Goal: Find specific page/section: Find specific page/section

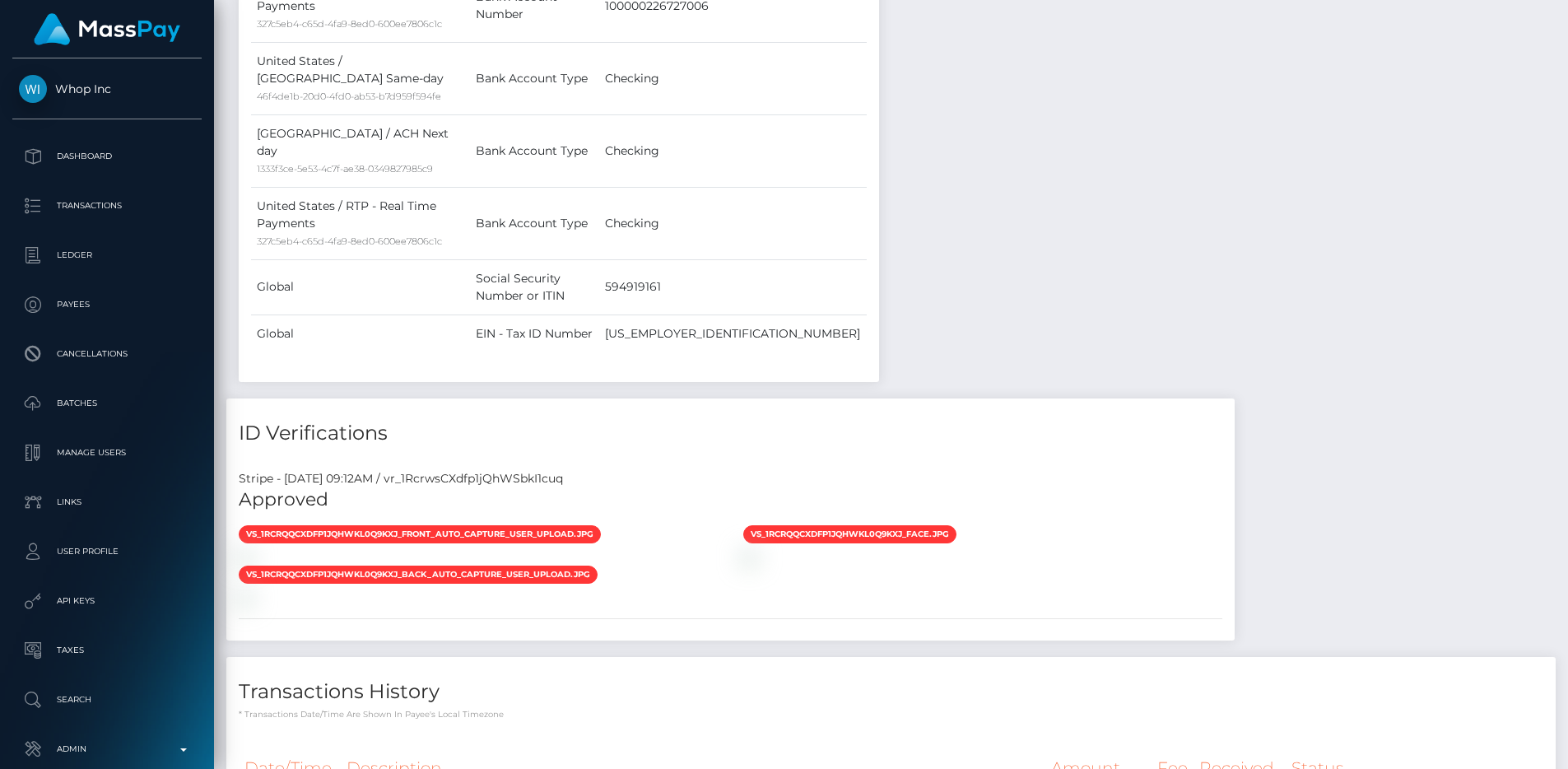
scroll to position [1485, 0]
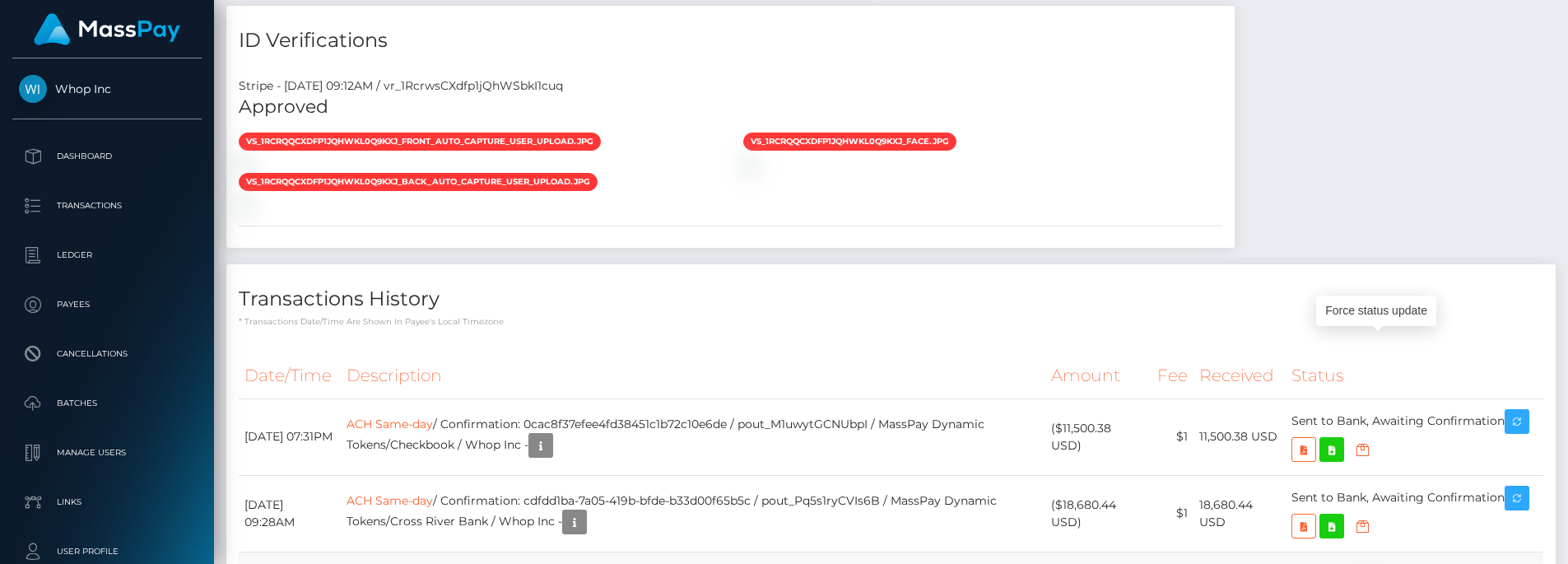
copy td "pout_dp7bUkxCRVbdX"
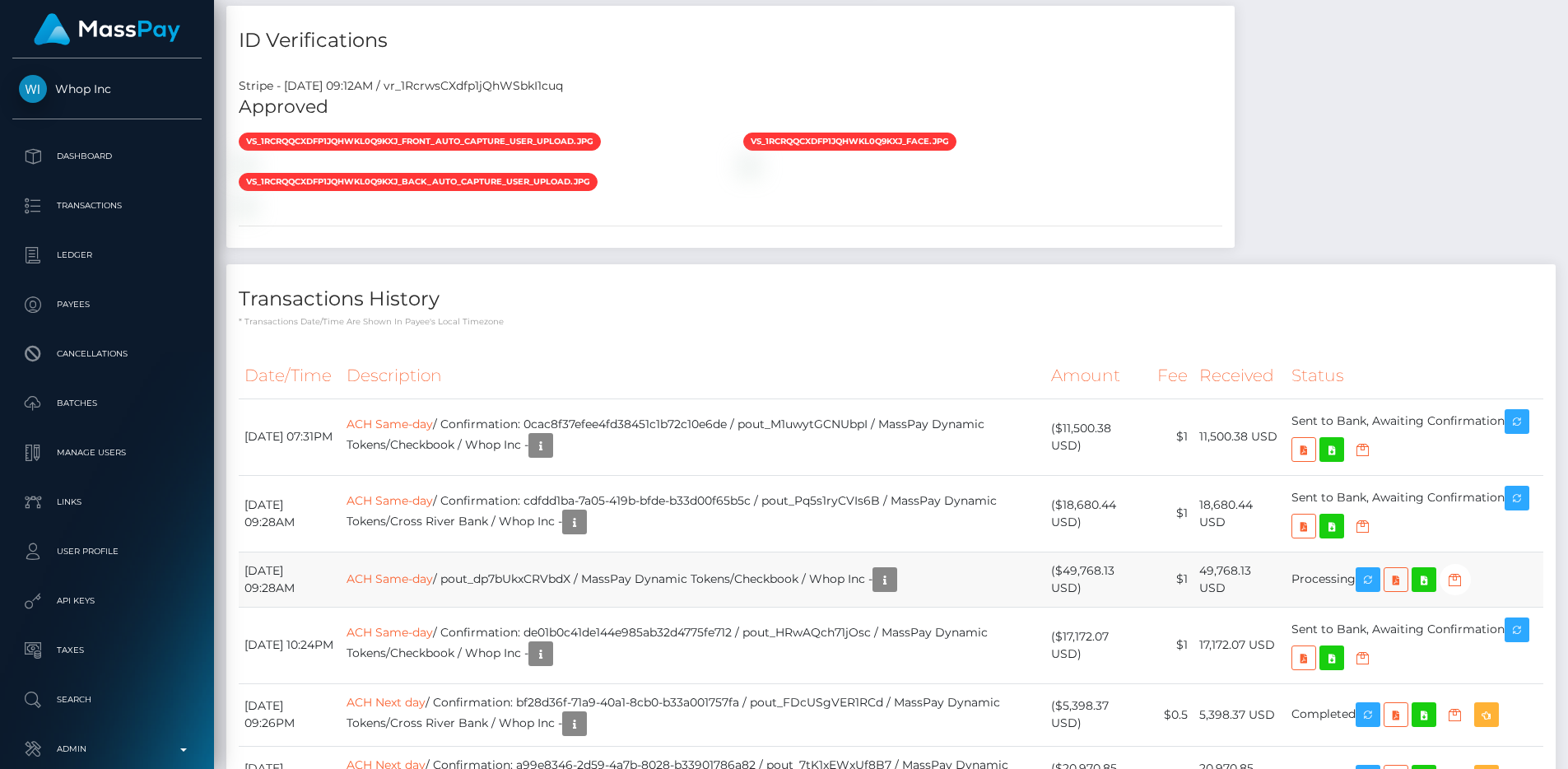
click at [826, 551] on td "ACH Same-day / pout_dp7bUkxCRVbdX / MassPay Dynamic Tokens/Checkbook / Whop Inc…" at bounding box center [693, 579] width 705 height 55
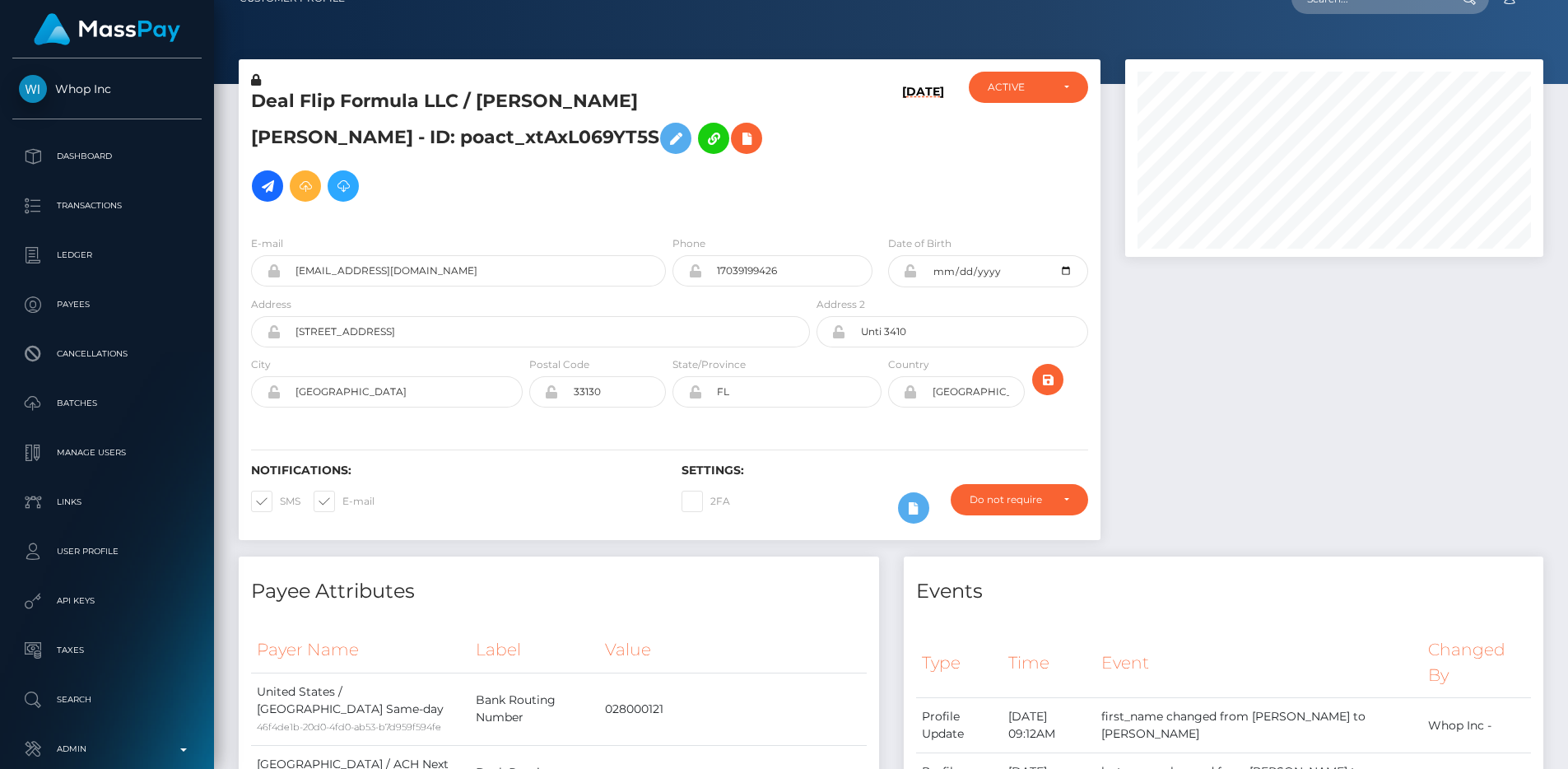
scroll to position [0, 0]
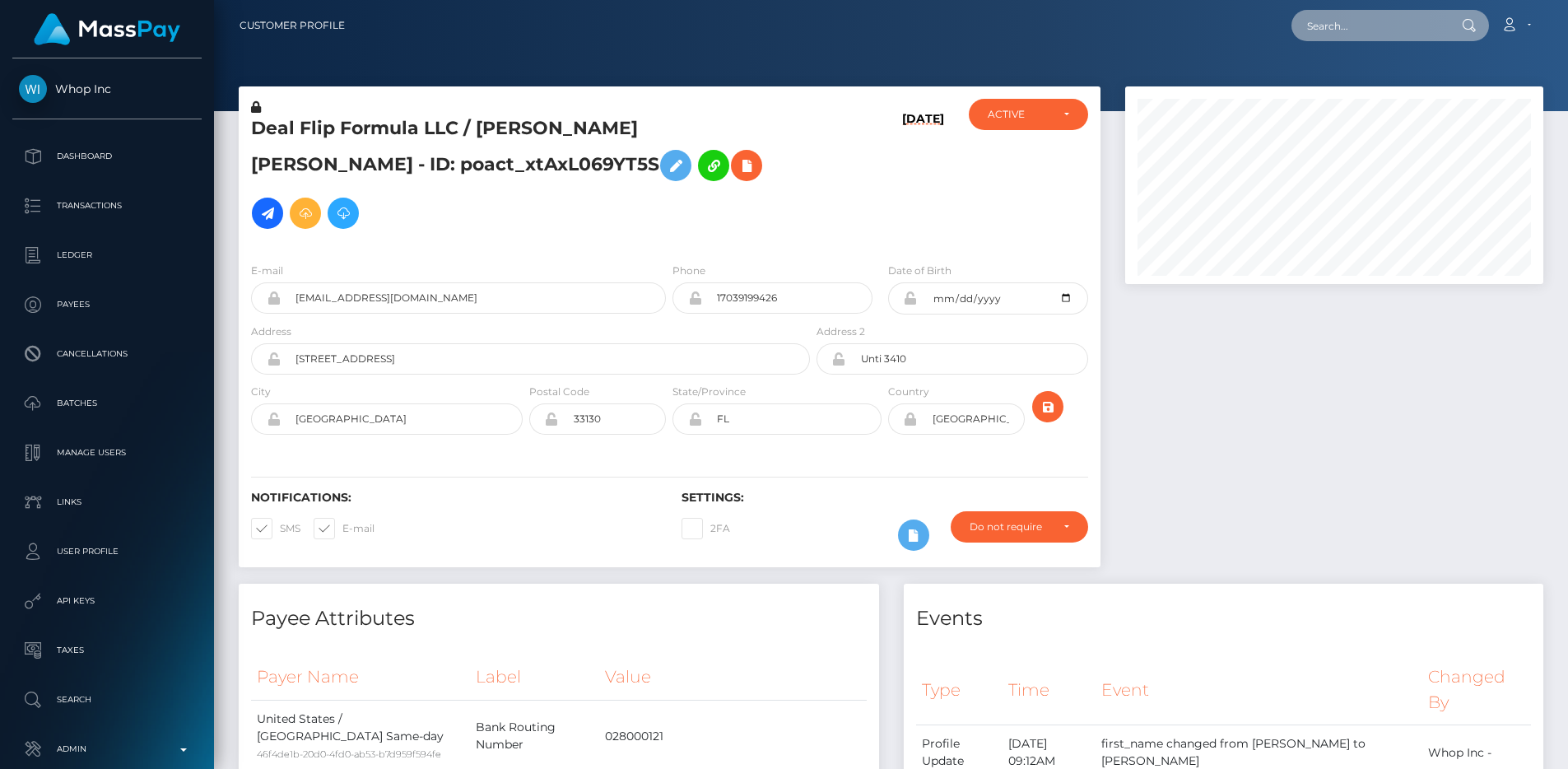
click at [1387, 27] on input "text" at bounding box center [1369, 26] width 155 height 32
paste input "pout_ra4kyPMfFwsxK"
type input "pout_ra4kyPMfFwsxK"
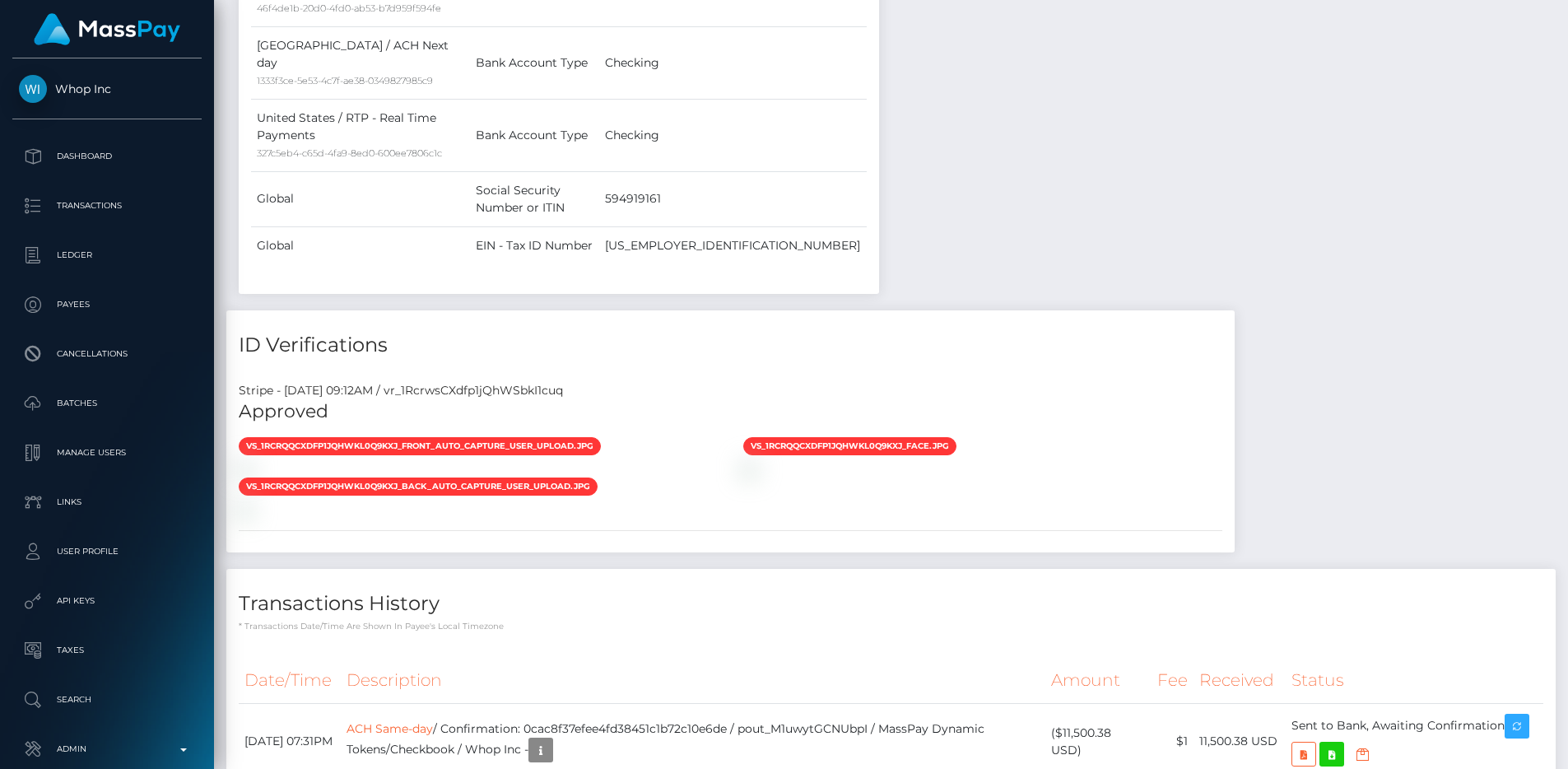
scroll to position [1179, 0]
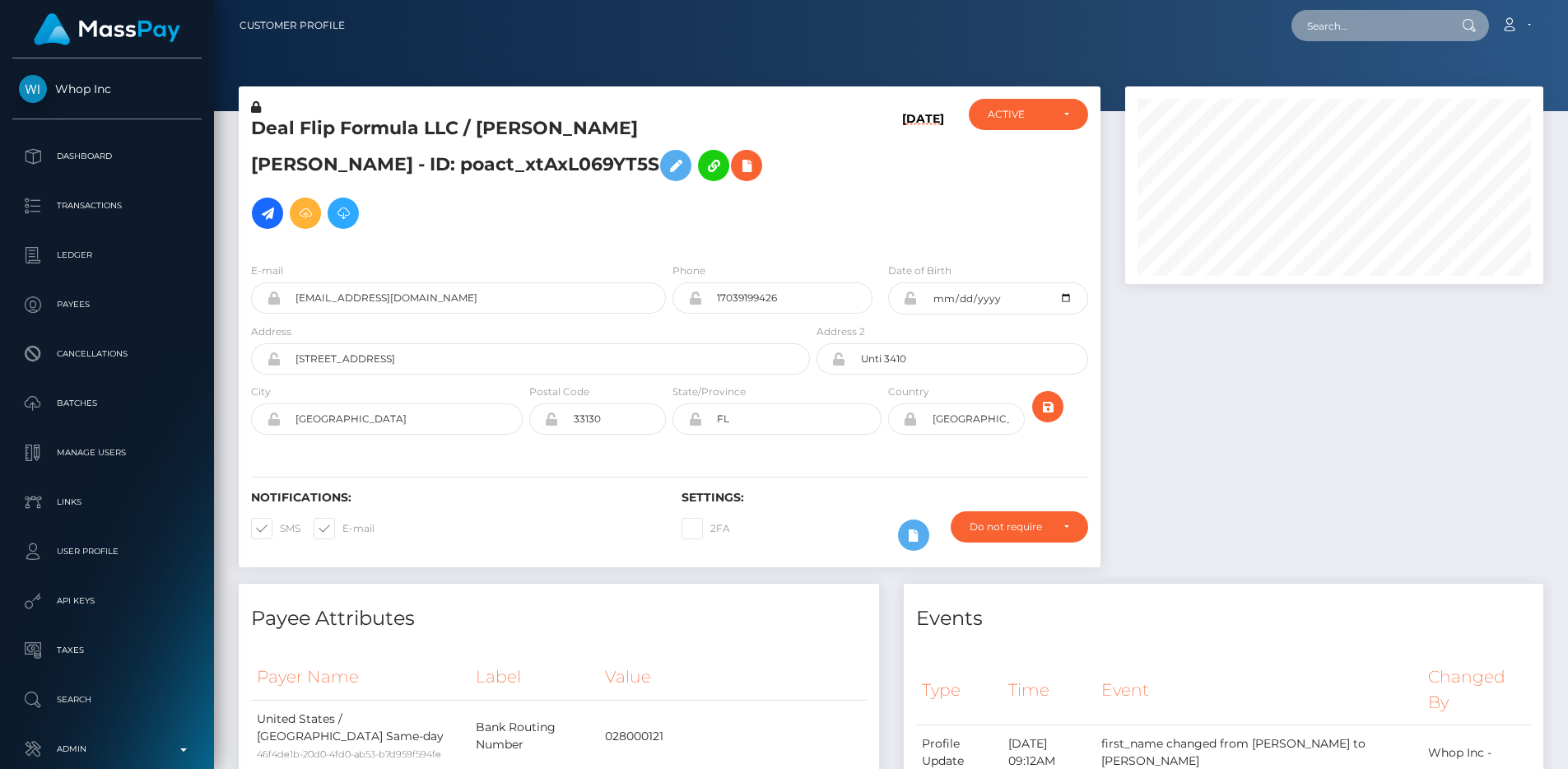
click at [1354, 24] on input "text" at bounding box center [1369, 26] width 155 height 32
paste input "pout_ra4kyPMfFwsxK"
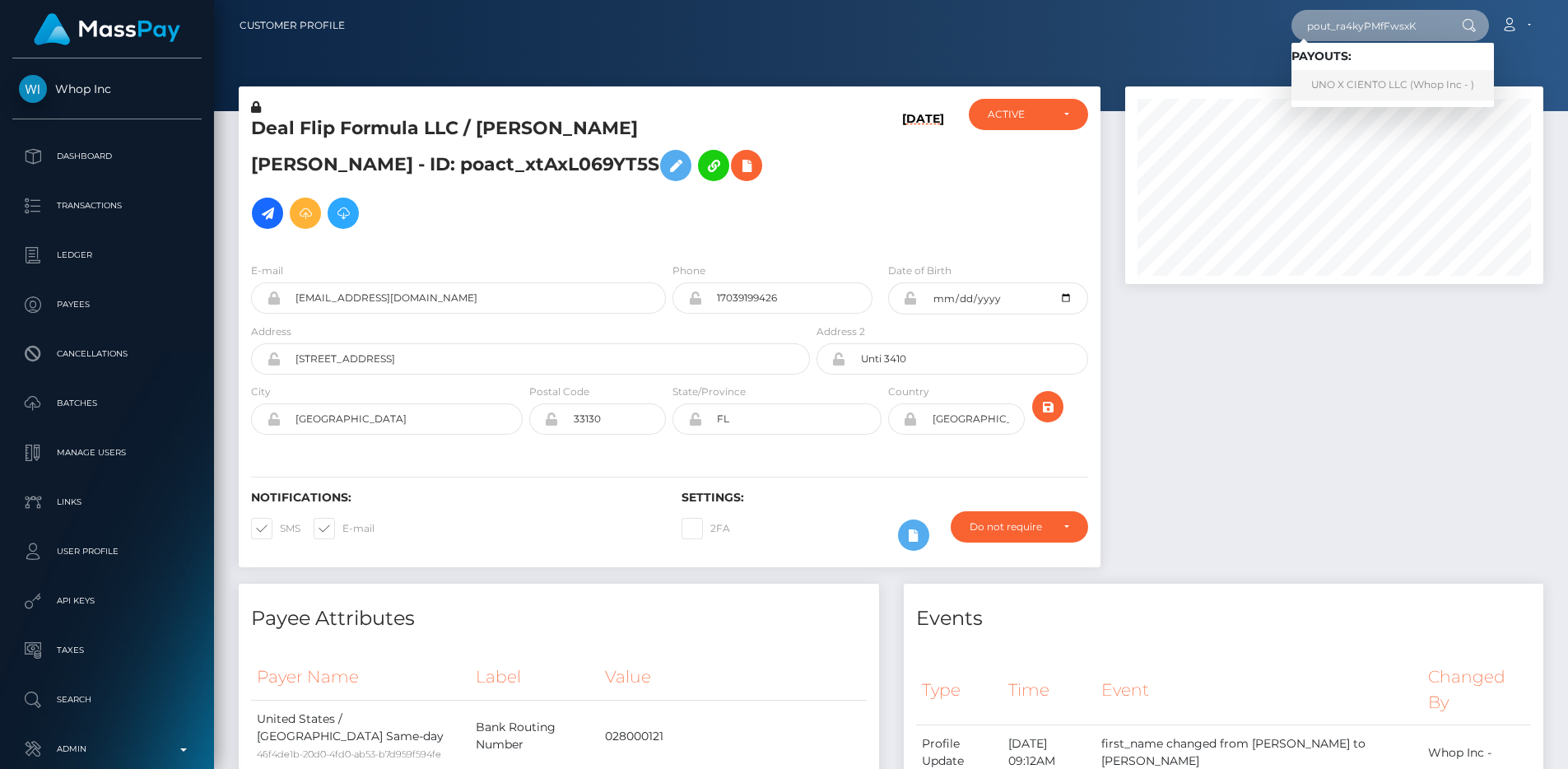
type input "pout_ra4kyPMfFwsxK"
click at [1347, 73] on link "UNO X CIENTO LLC (Whop Inc - )" at bounding box center [1393, 85] width 203 height 31
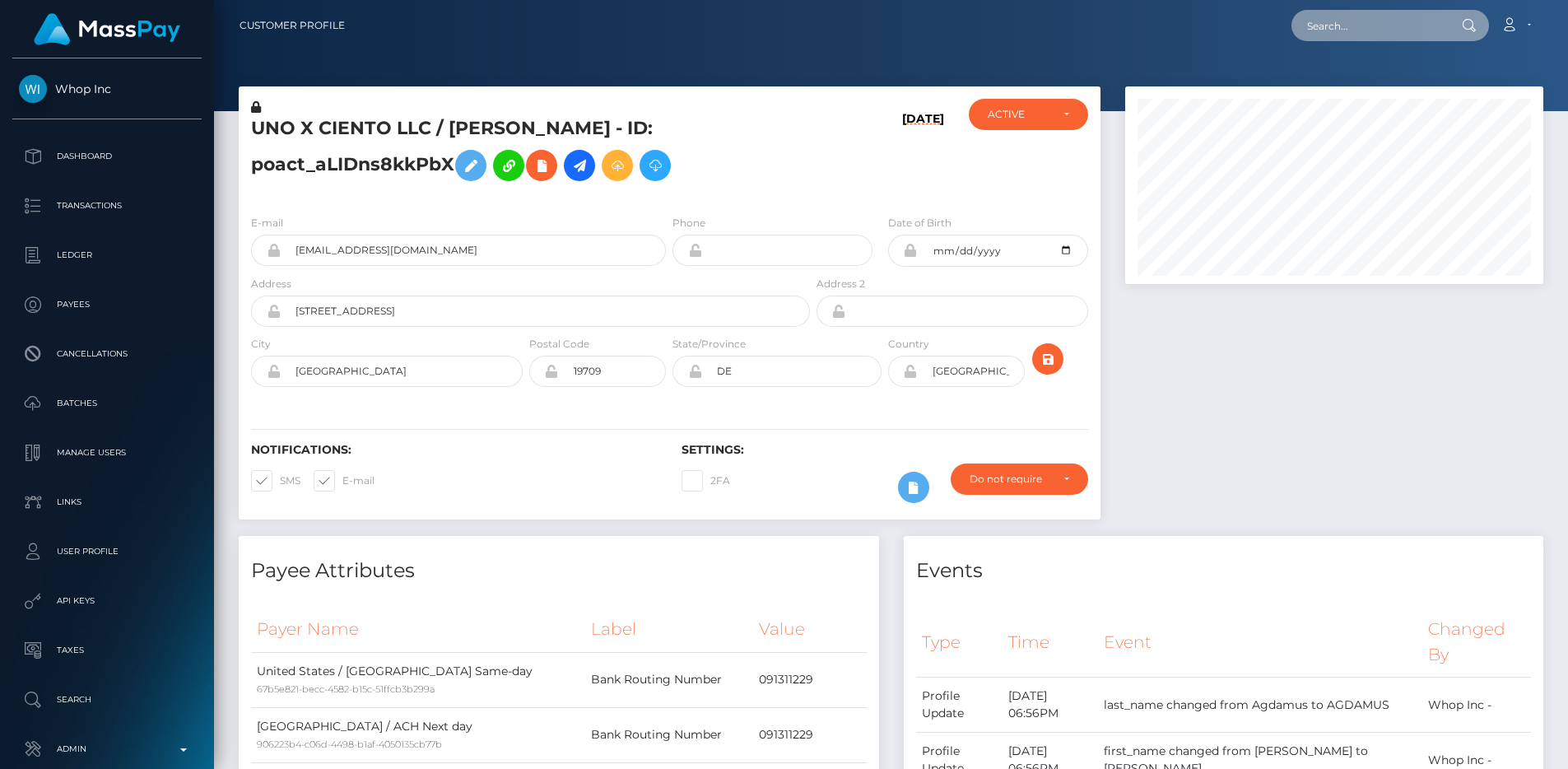
click at [1331, 36] on input "text" at bounding box center [1369, 26] width 155 height 32
paste input "pout_ra4kyPMfFwsxK"
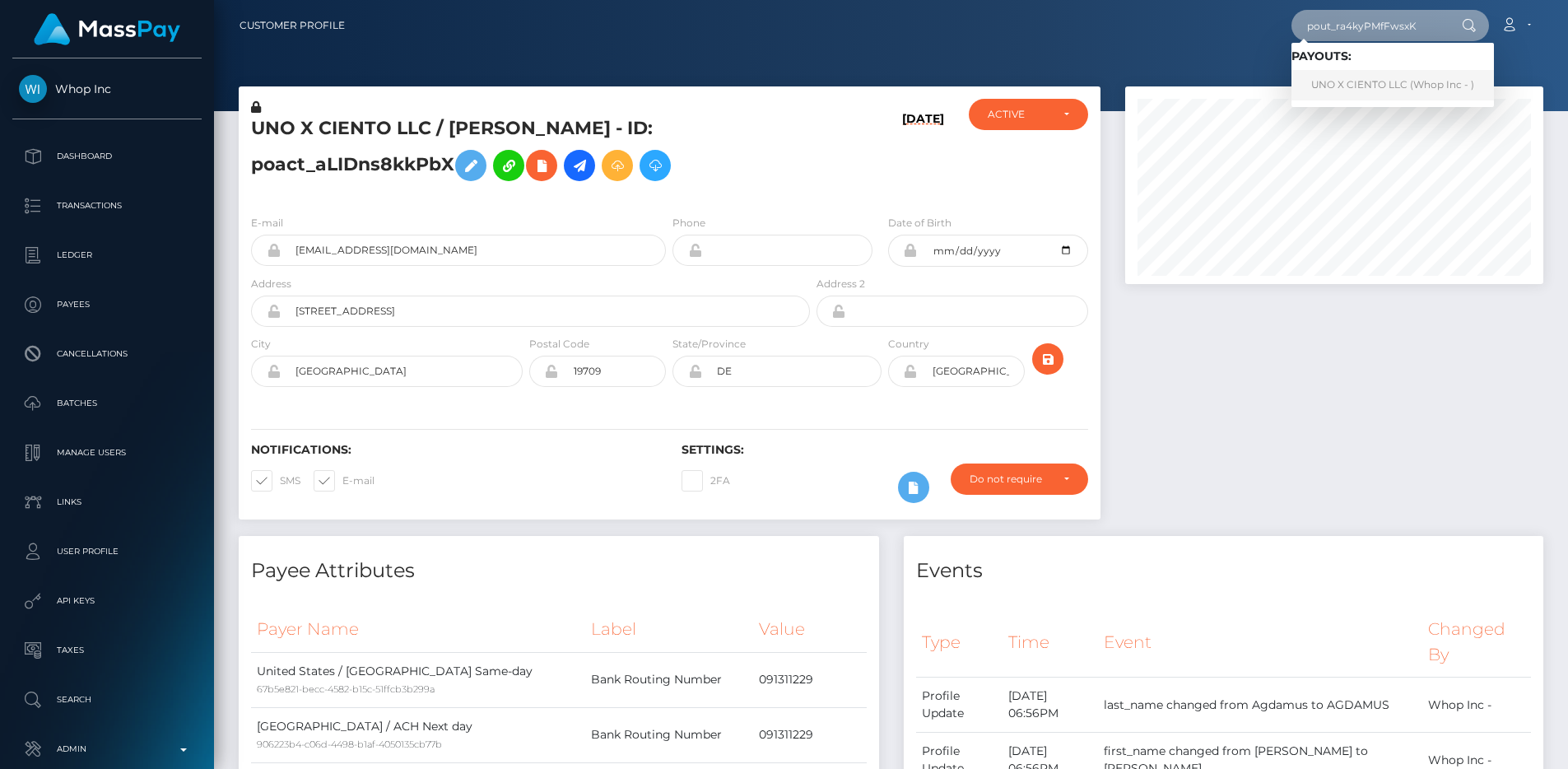
type input "pout_ra4kyPMfFwsxK"
click at [1479, 78] on link "UNO X CIENTO LLC (Whop Inc - )" at bounding box center [1393, 85] width 203 height 31
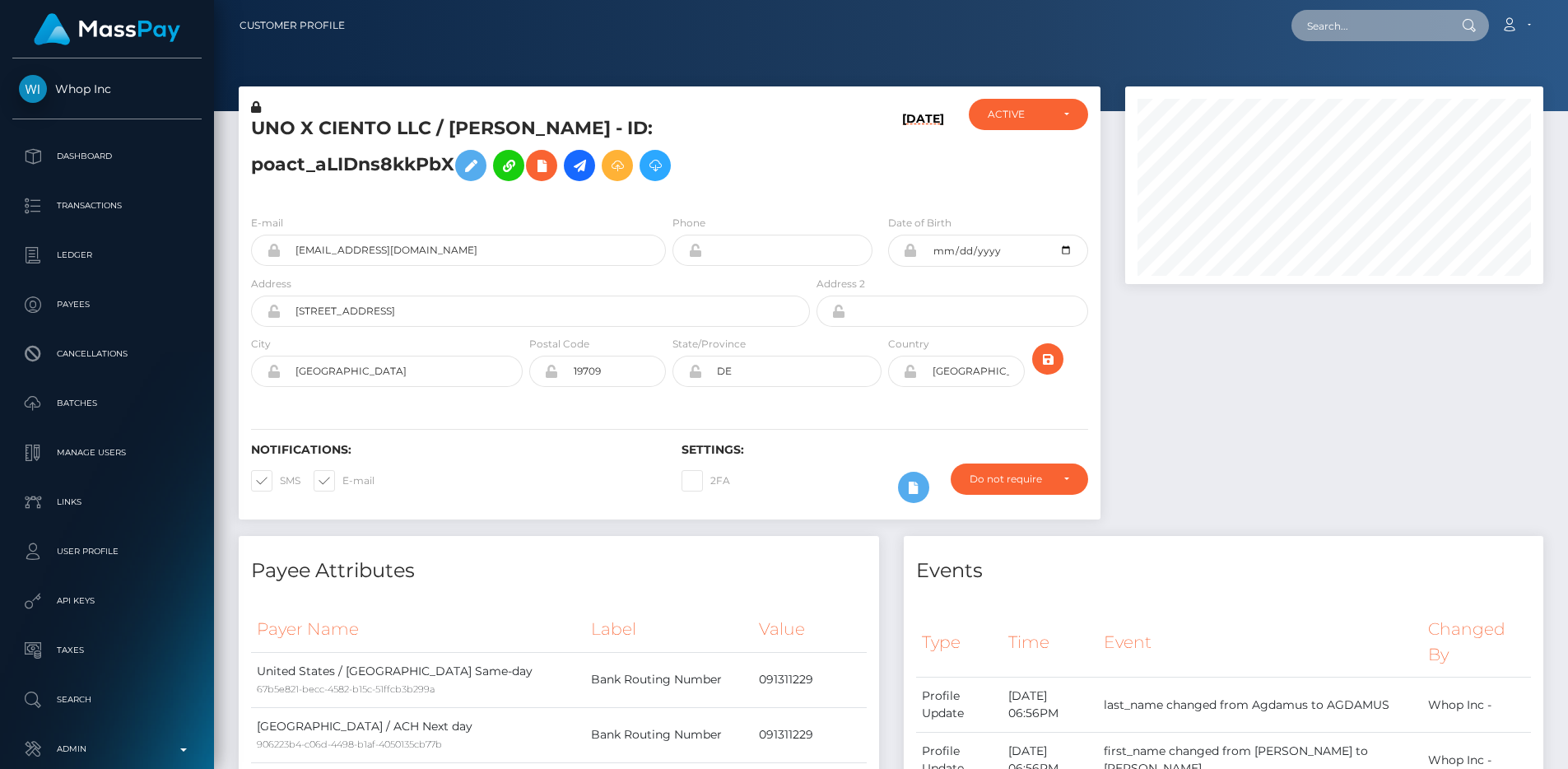
click at [1379, 34] on input "text" at bounding box center [1369, 26] width 155 height 32
paste input "pout_17GXEjKKmAKL9"
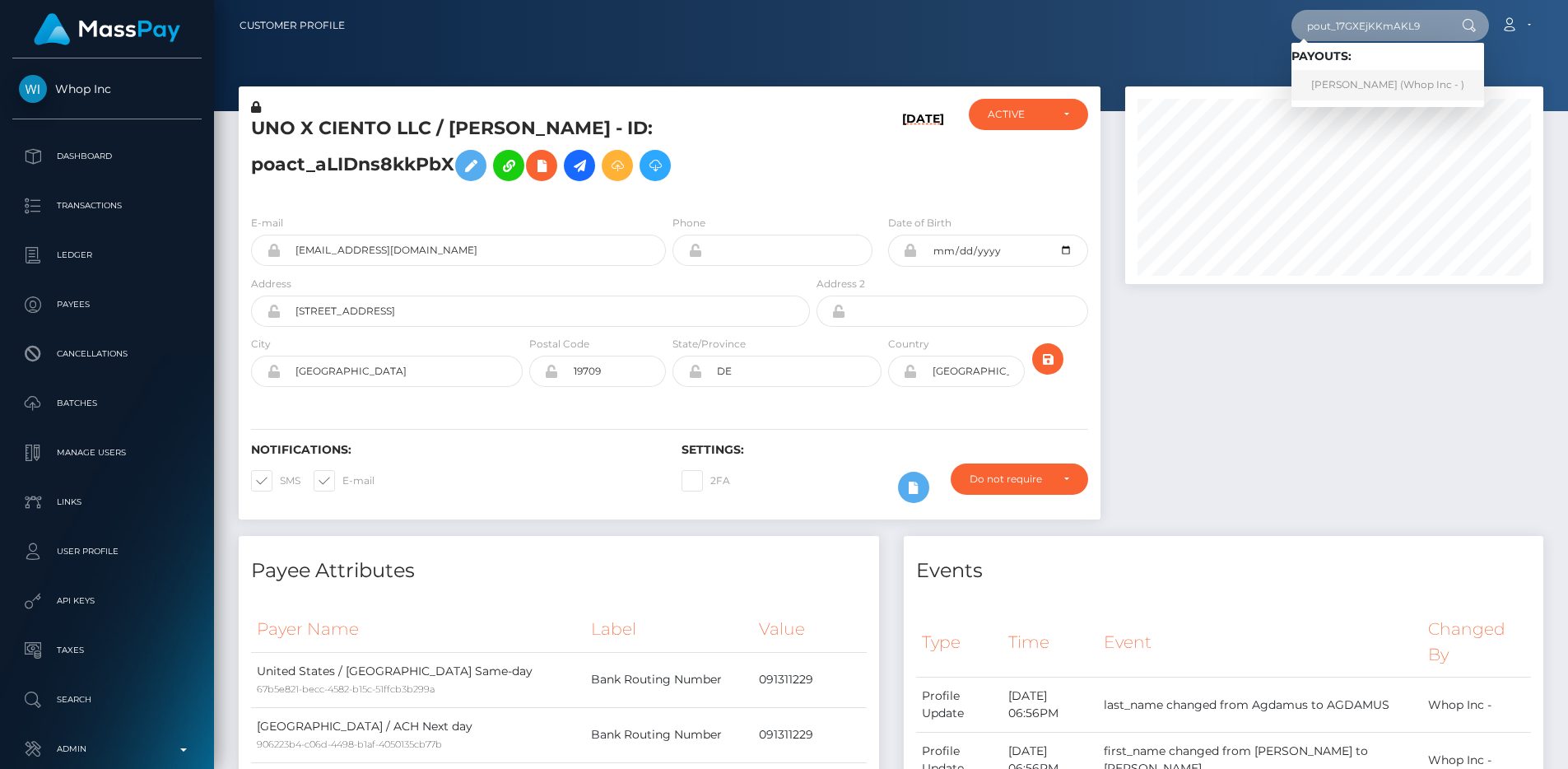
type input "pout_17GXEjKKmAKL9"
click at [1373, 70] on link "YASH HEMANTKUMAR PATEL (Whop Inc - )" at bounding box center [1387, 85] width 193 height 31
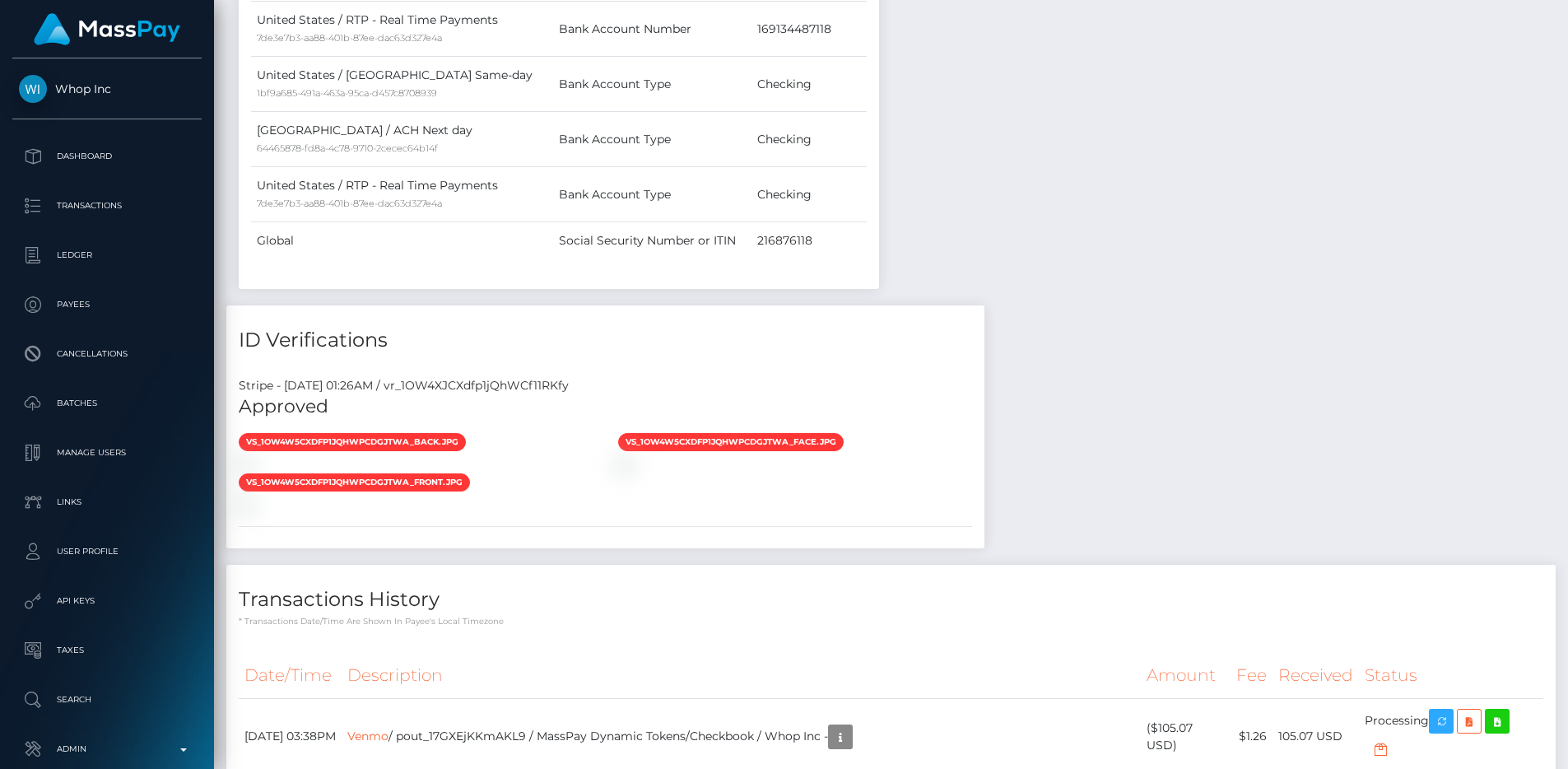
scroll to position [1231, 0]
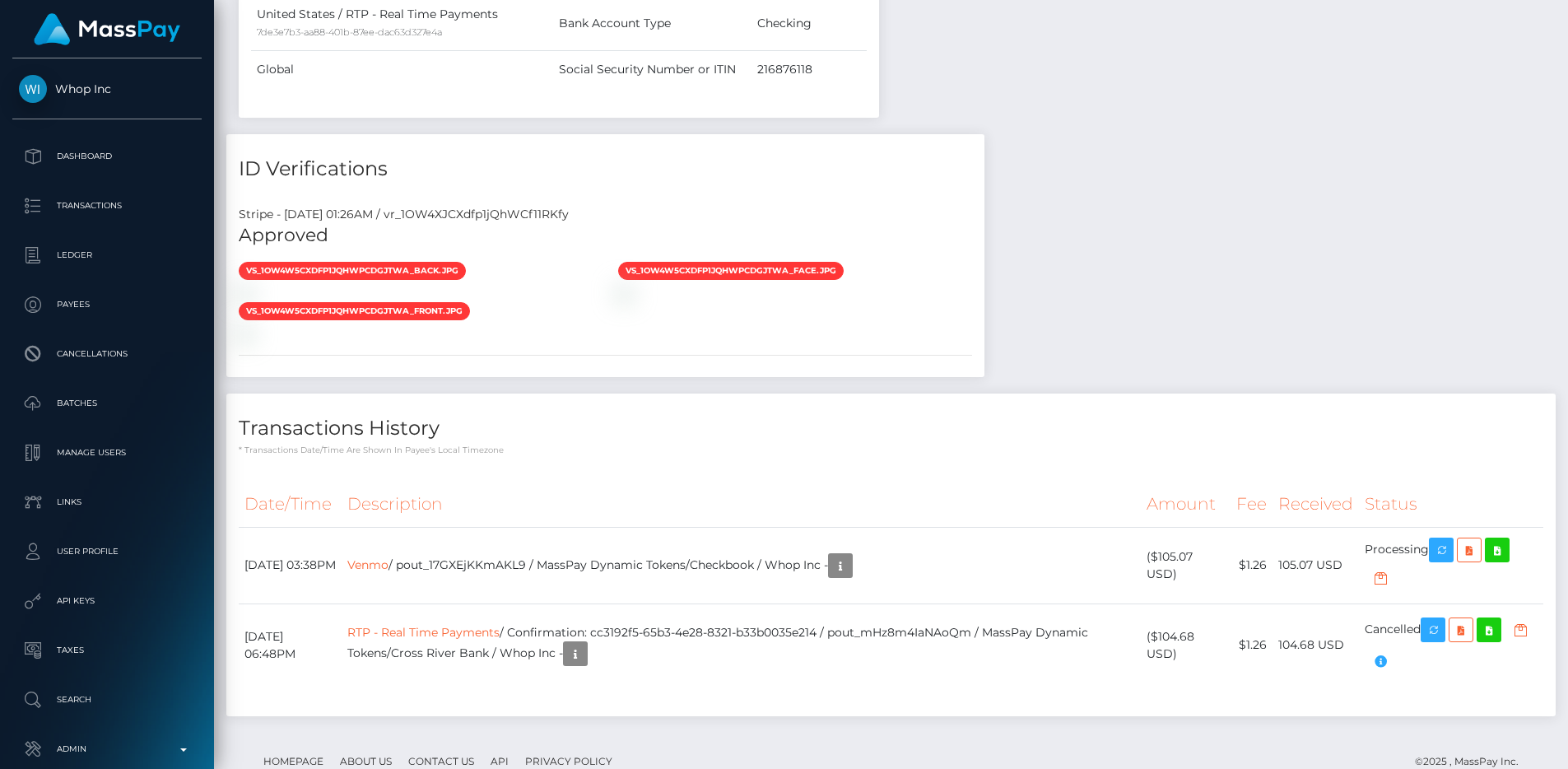
click at [507, 206] on div "Stripe - July 23, 2025 01:26AM / vr_1OW4XJCXdfp1jQhWCf11RKfy" at bounding box center [605, 215] width 758 height 18
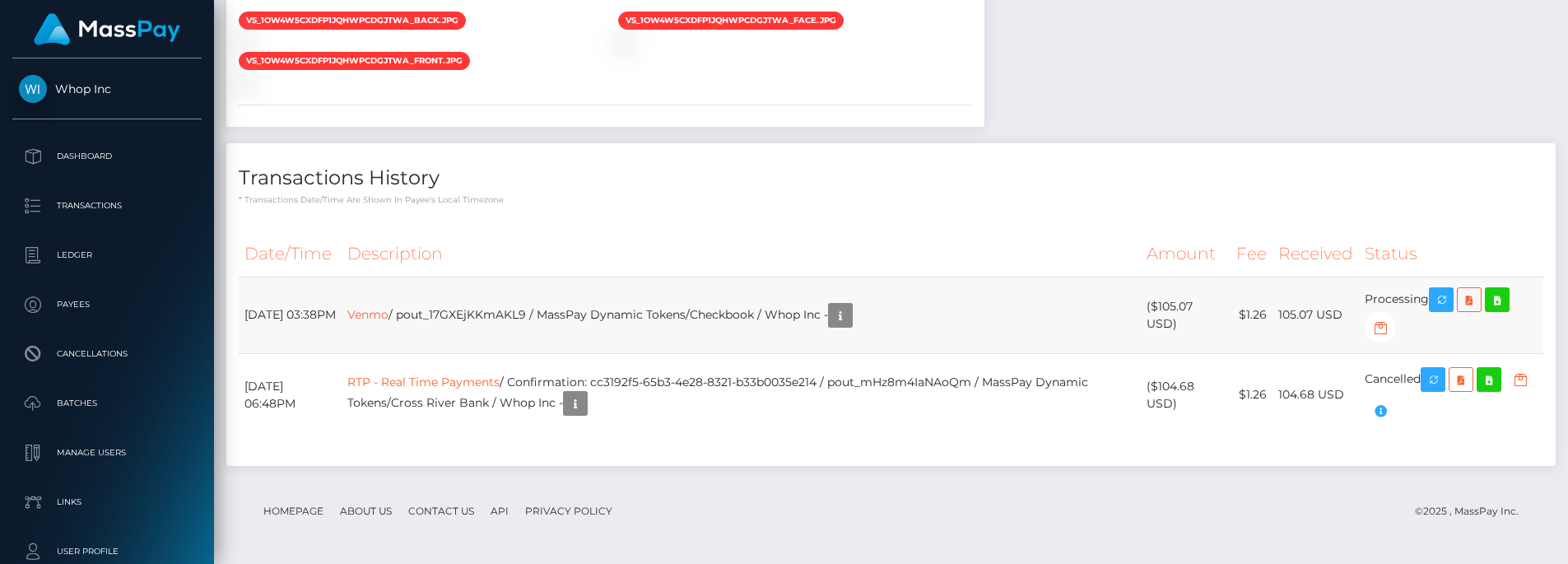
scroll to position [1863, 0]
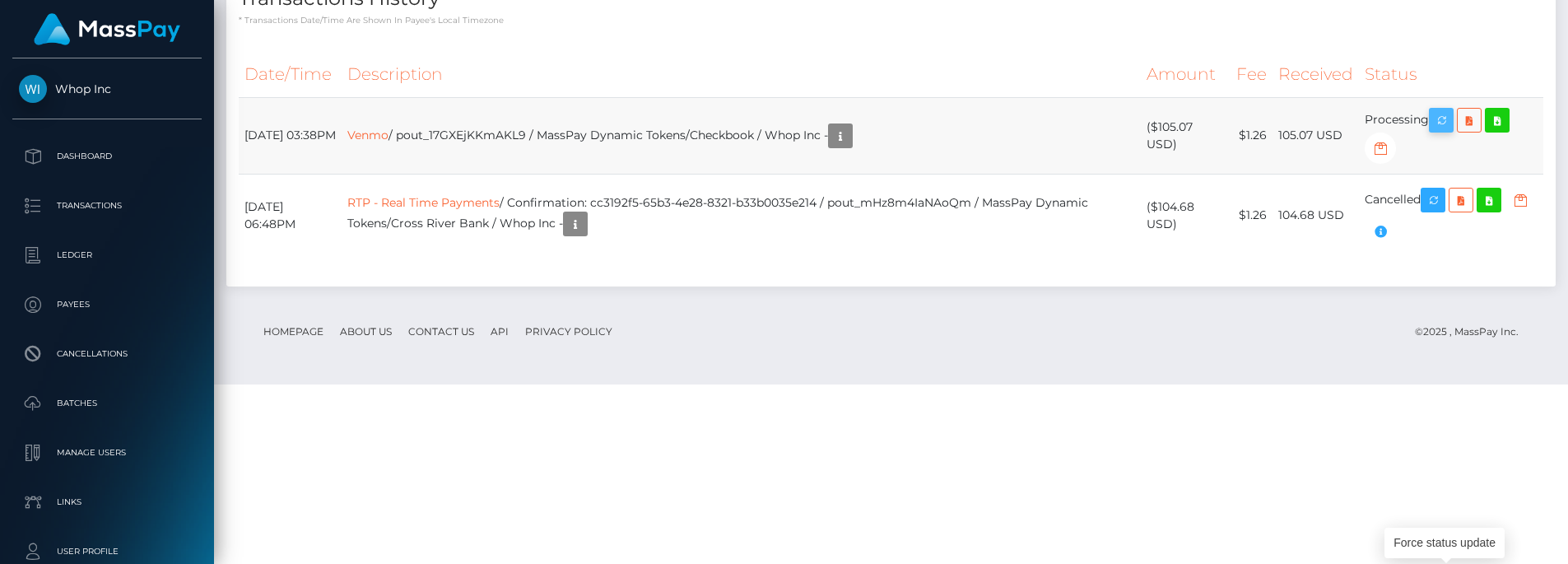
click at [1441, 131] on icon "button" at bounding box center [1441, 120] width 19 height 20
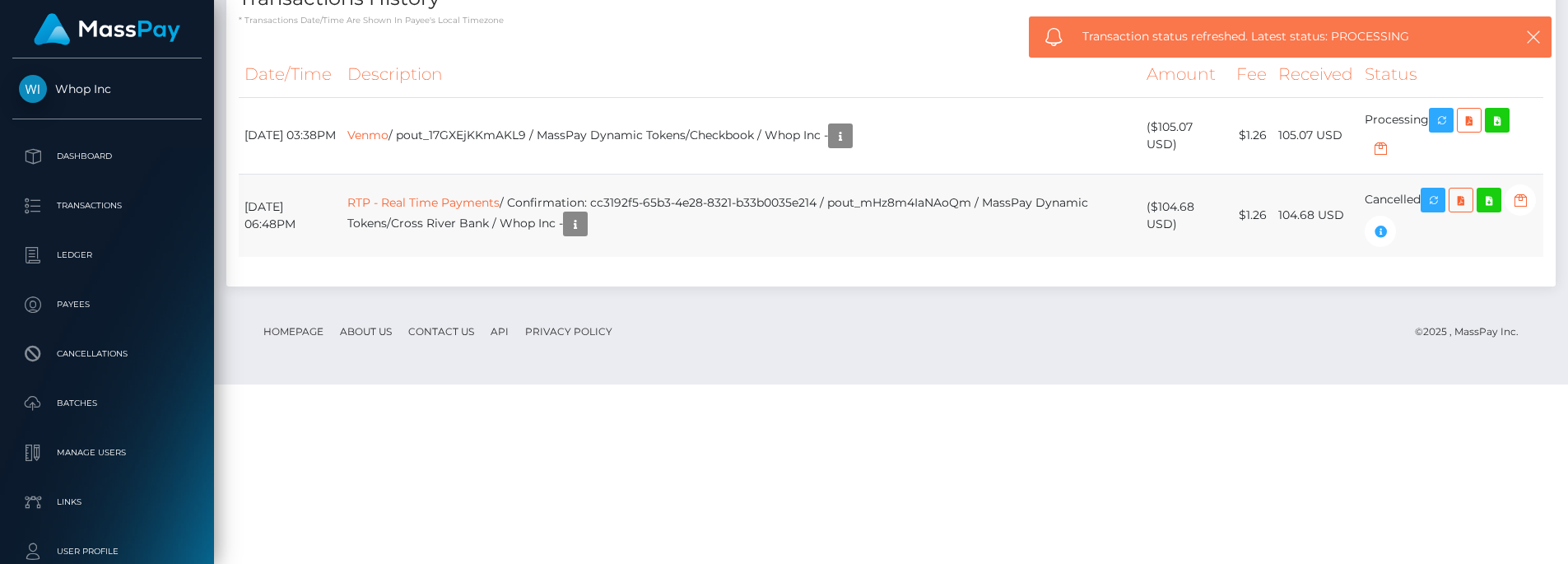
click at [921, 257] on td "RTP - Real Time Payments / Confirmation: cc3192f5-65b3-4e28-8321-b33b0035e214 /…" at bounding box center [741, 215] width 799 height 83
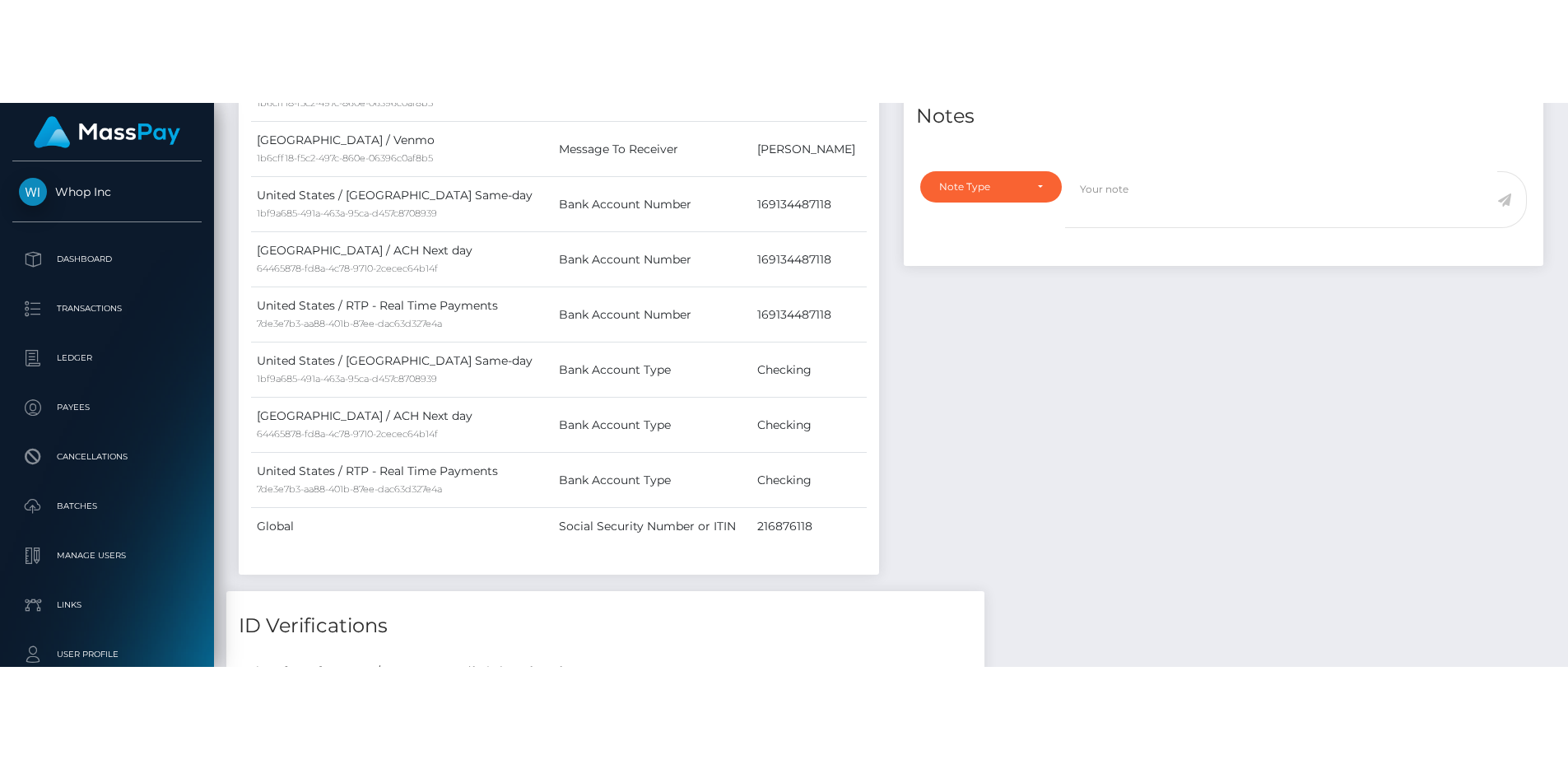
scroll to position [0, 0]
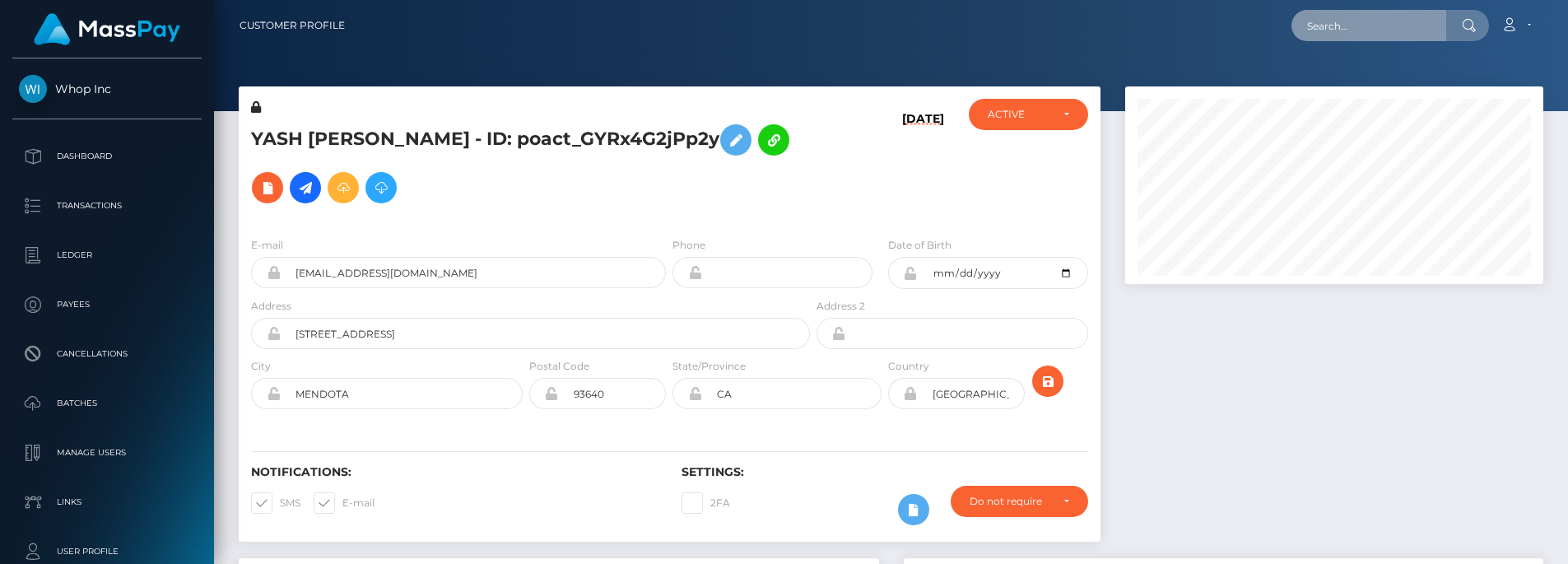
click at [1328, 17] on input "text" at bounding box center [1369, 26] width 155 height 32
paste input "pout_ItKE68318FEa4"
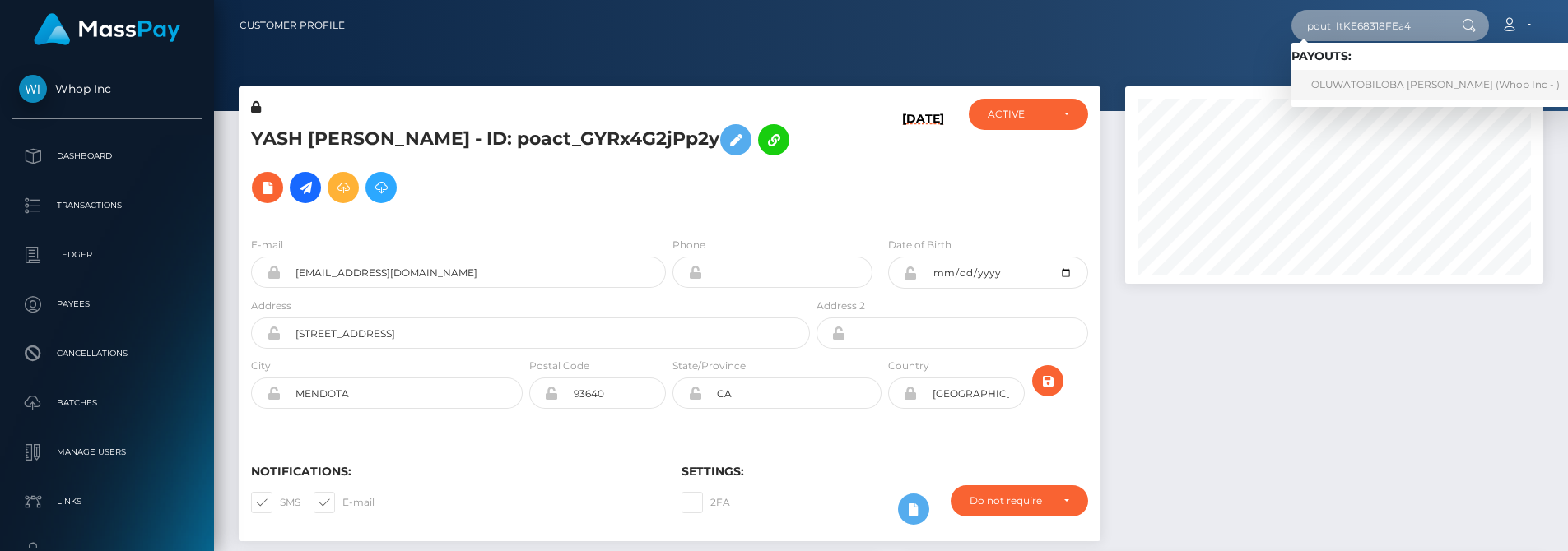
type input "pout_ItKE68318FEa4"
click at [1353, 86] on link "OLUWATOBILOBA DAVID IBIDAPO (Whop Inc - )" at bounding box center [1435, 84] width 288 height 31
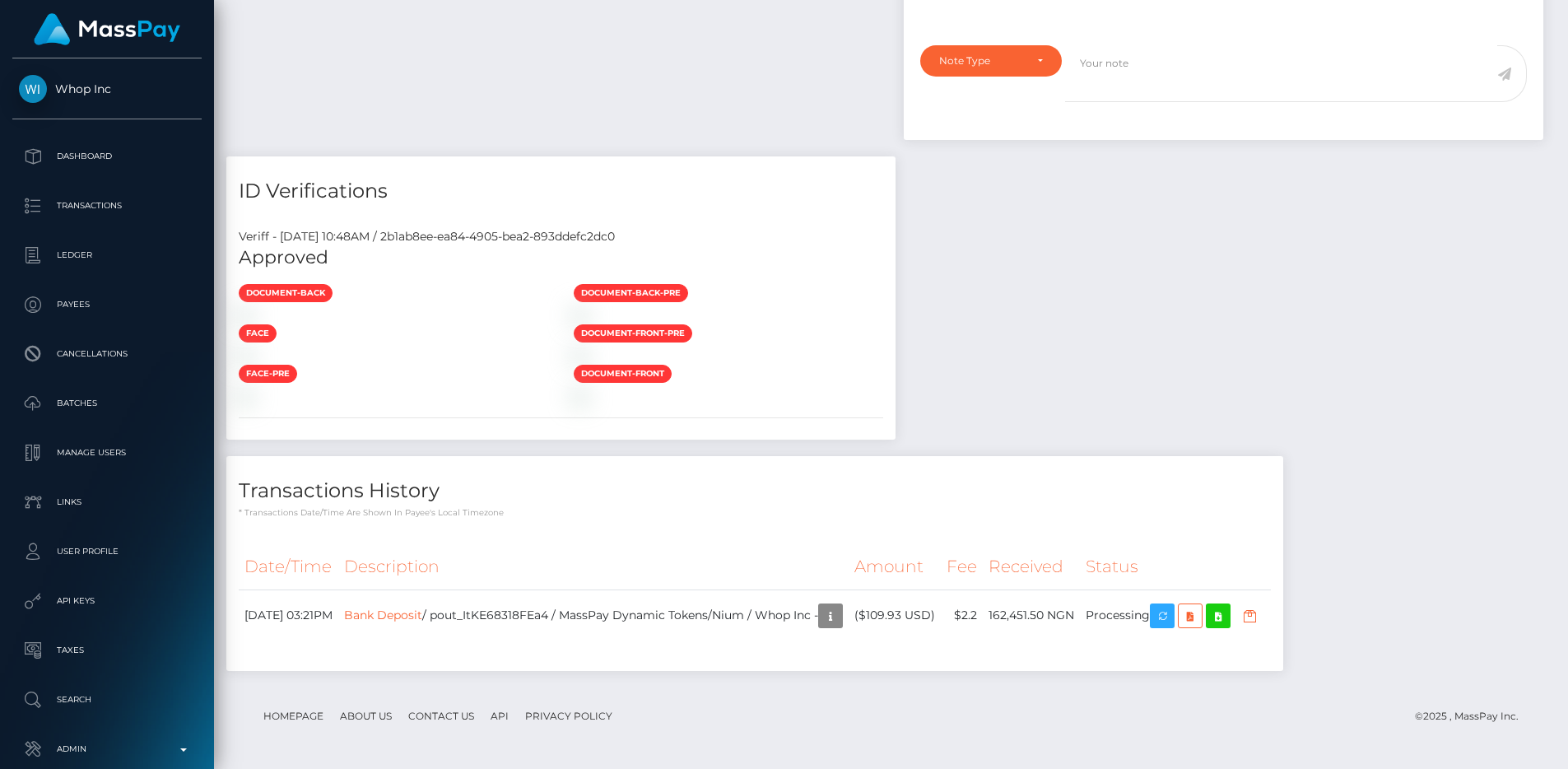
scroll to position [2143, 0]
click at [739, 552] on th "Description" at bounding box center [593, 566] width 510 height 45
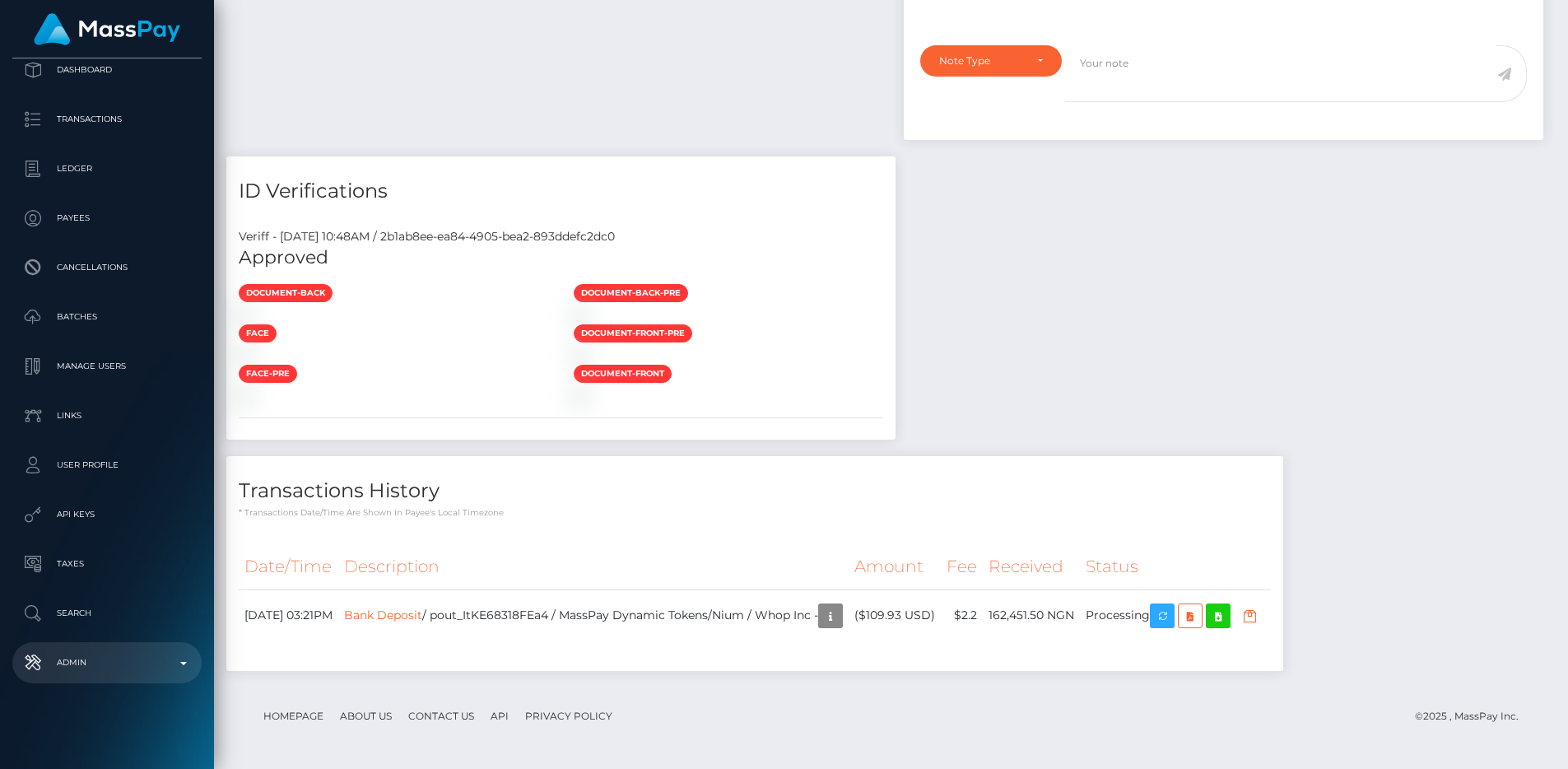
click at [92, 654] on p "Admin" at bounding box center [107, 662] width 176 height 25
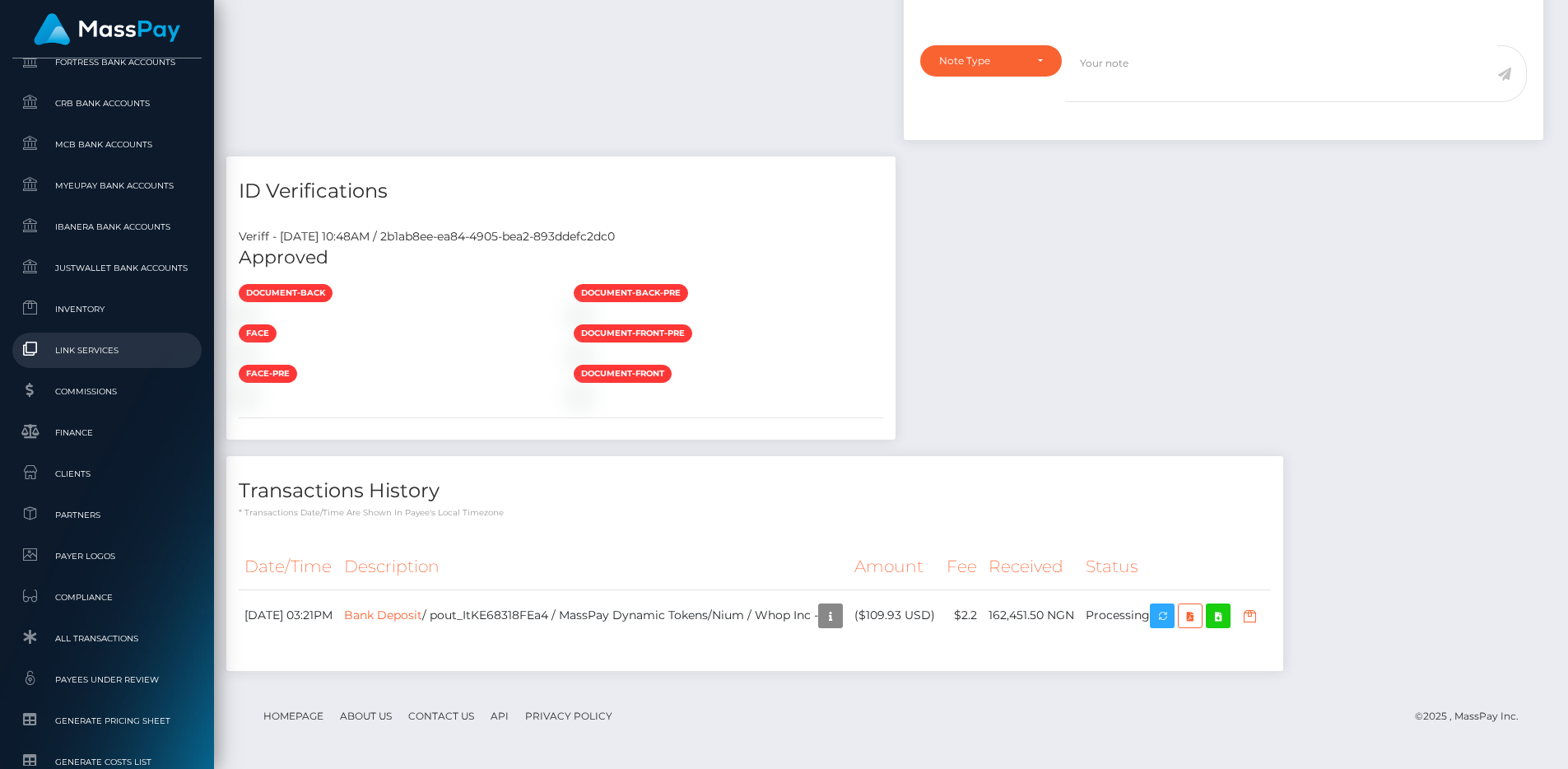
click at [110, 359] on span "Link Services" at bounding box center [107, 350] width 176 height 18
click at [897, 387] on div at bounding box center [729, 396] width 335 height 18
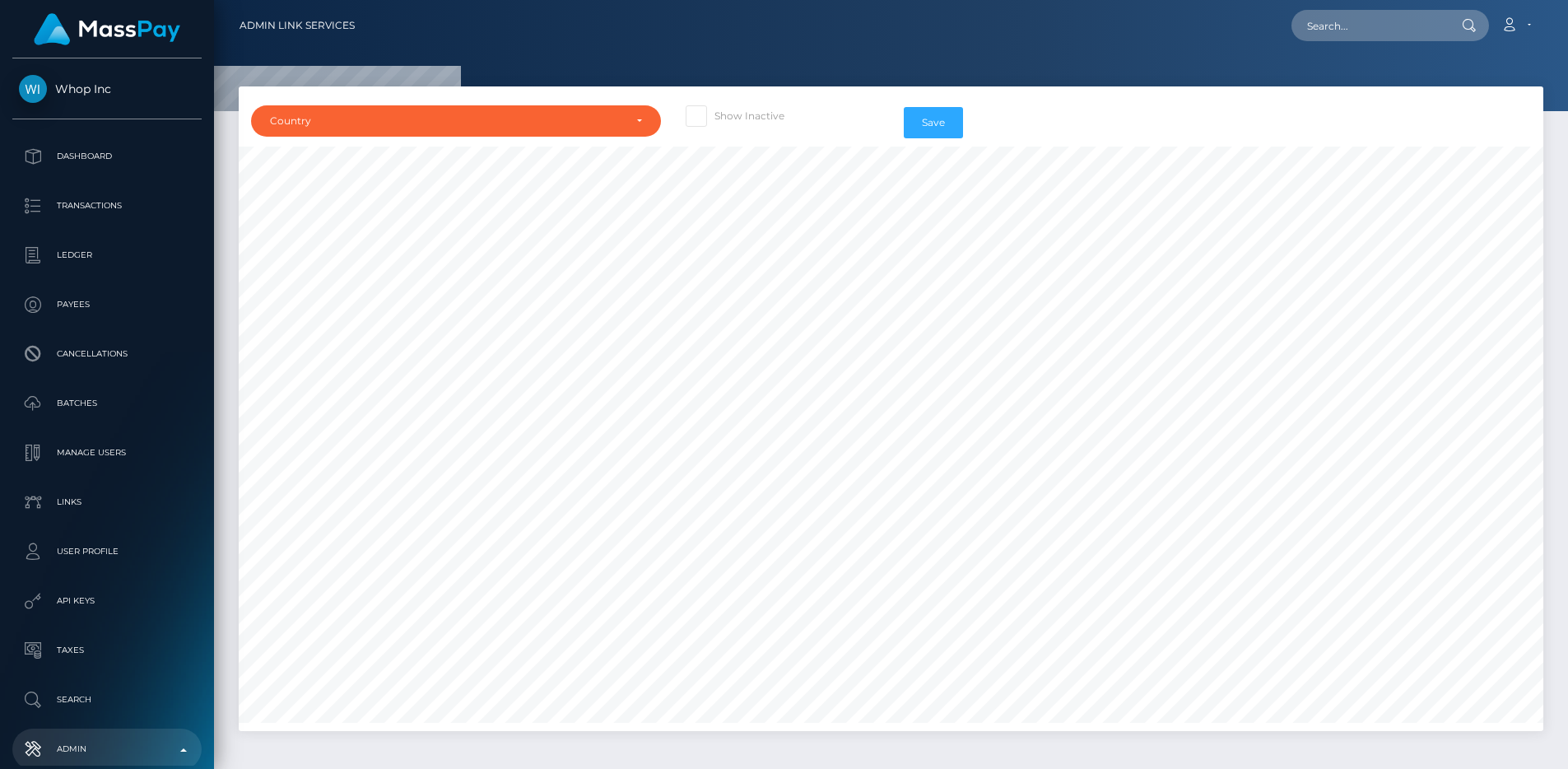
click at [734, 121] on label "Show Inactive" at bounding box center [736, 116] width 99 height 21
click at [725, 116] on input "Show Inactive" at bounding box center [720, 111] width 11 height 11
checkbox input "true"
click at [613, 119] on div "Country" at bounding box center [447, 121] width 353 height 13
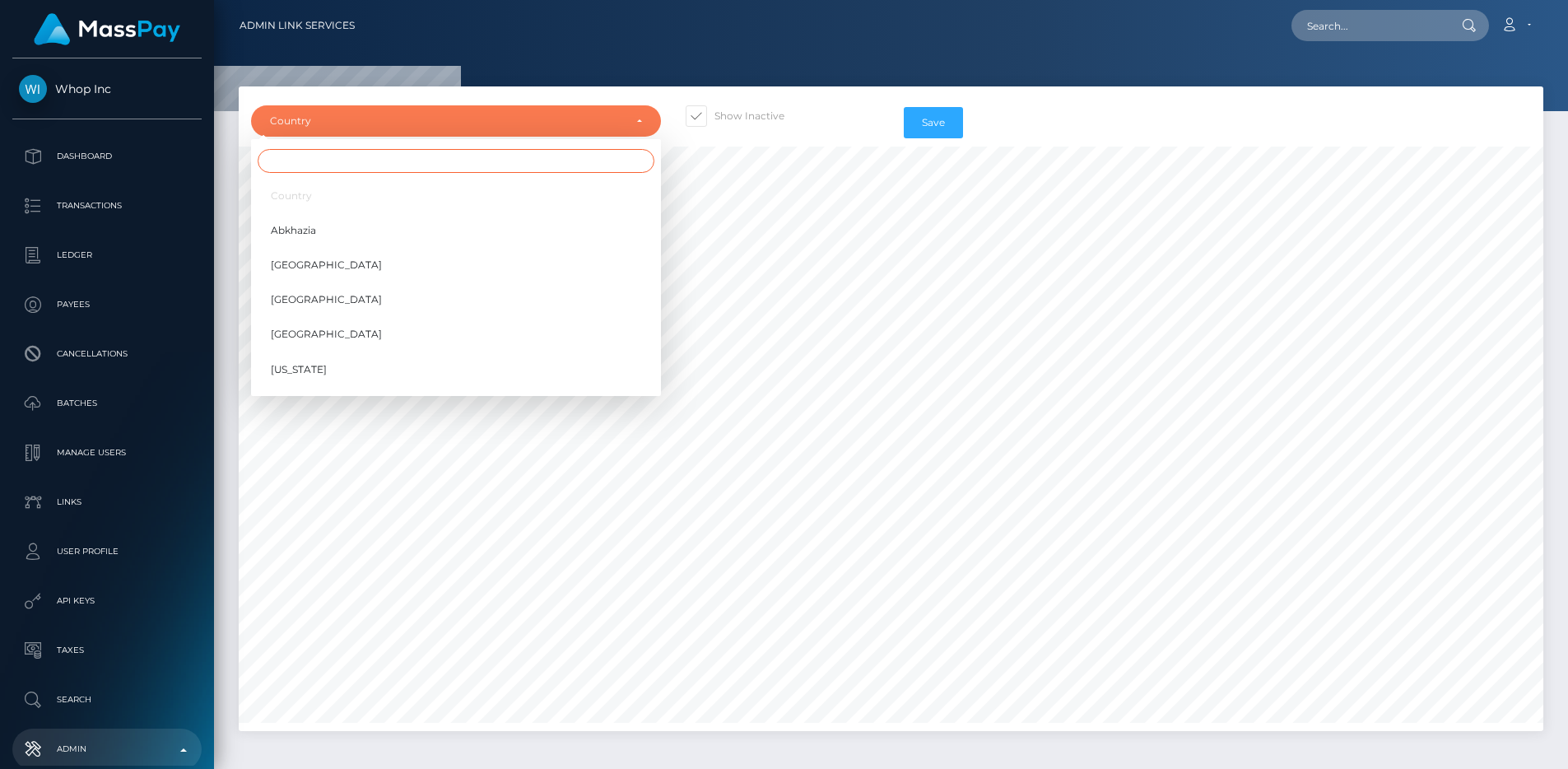
click at [576, 151] on input "Search" at bounding box center [456, 160] width 396 height 24
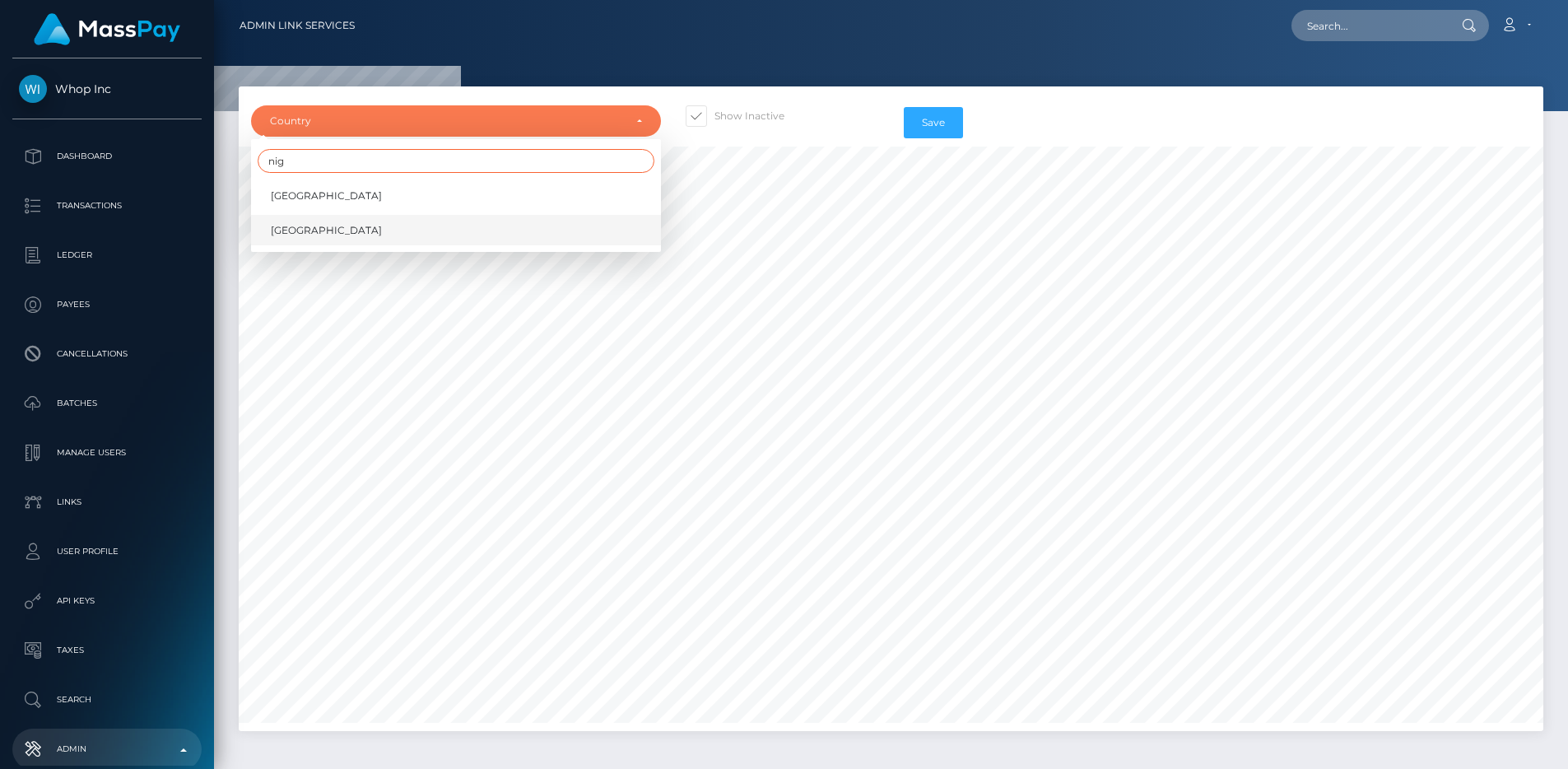
type input "nig"
click at [564, 217] on link "[GEOGRAPHIC_DATA]" at bounding box center [455, 230] width 410 height 31
select select "NG"
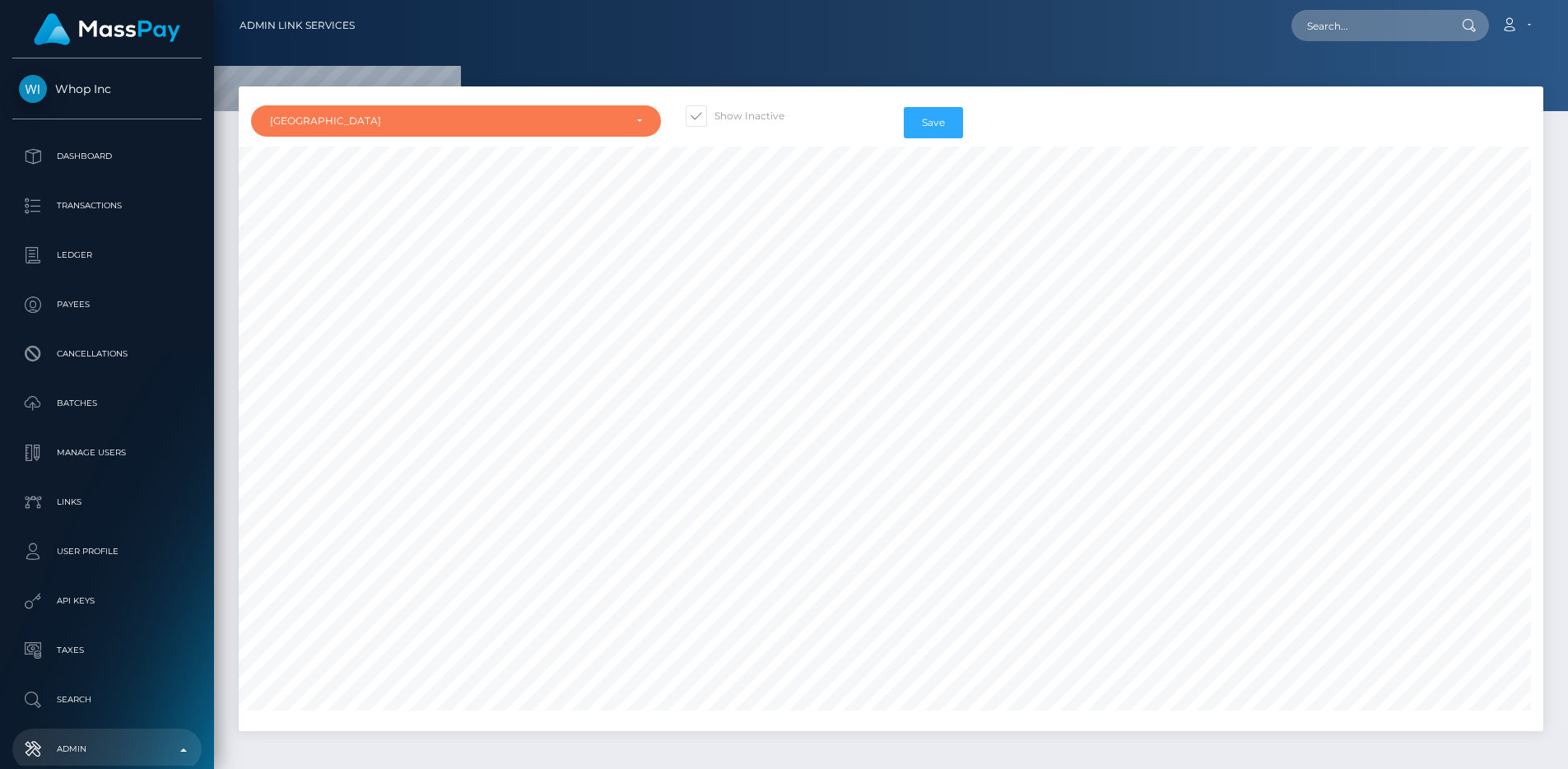
scroll to position [10731, 0]
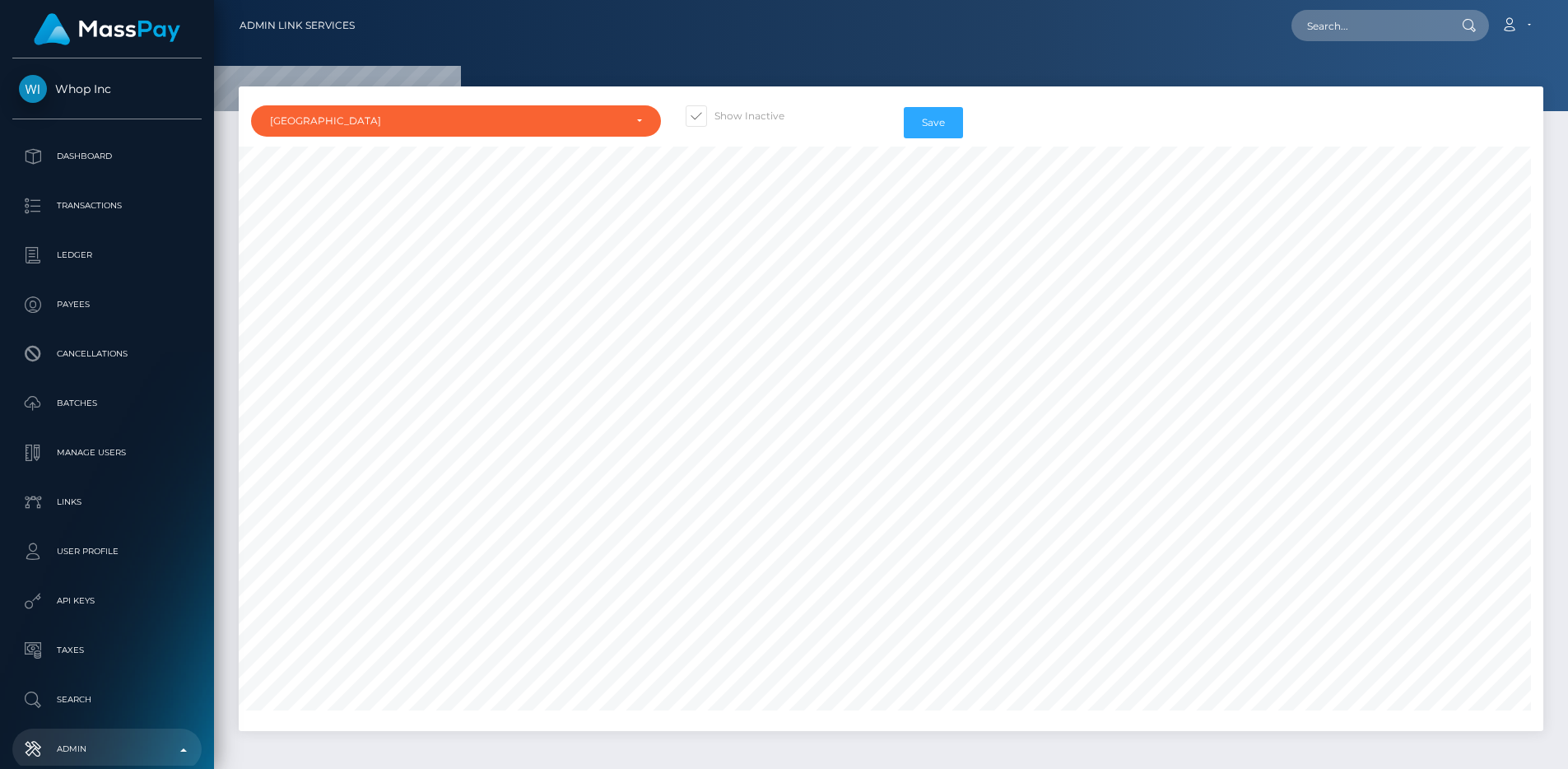
click at [963, 36] on div "Loading... Loading... Account Edit Profile Logout" at bounding box center [956, 25] width 1175 height 34
